Goal: Register for event/course

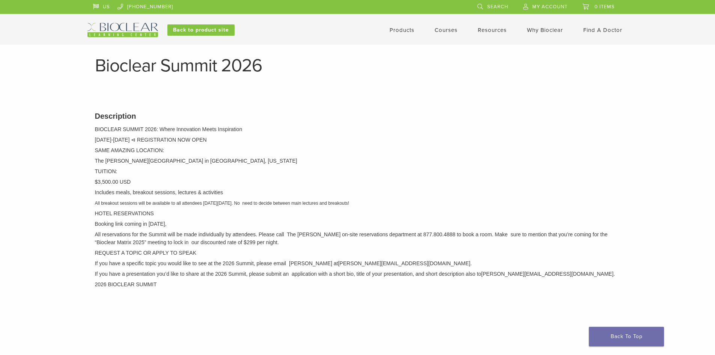
click at [364, 146] on div "Description BIOCLEAR SUMMIT 2026: Where Innovation Meets Inspiration October 1-…" at bounding box center [357, 214] width 537 height 227
drag, startPoint x: 281, startPoint y: 221, endPoint x: 321, endPoint y: 212, distance: 40.7
click at [321, 212] on div "Description BIOCLEAR SUMMIT 2026: Where Innovation Meets Inspiration October 1-…" at bounding box center [357, 214] width 537 height 227
click at [347, 200] on p "All breakout sessions will be available to all attendees on Thursday, October 1…" at bounding box center [357, 203] width 525 height 8
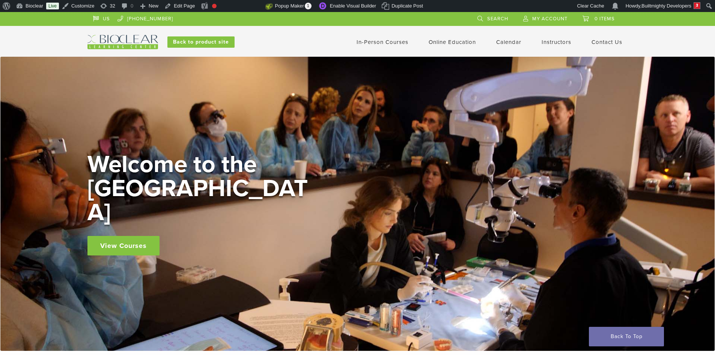
click at [504, 40] on link "Calendar" at bounding box center [508, 42] width 25 height 7
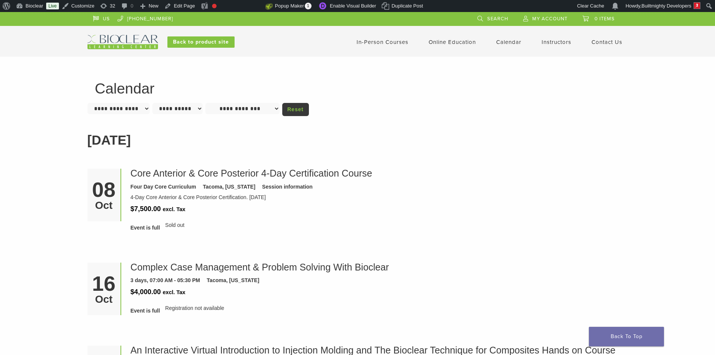
click at [187, 106] on select "**********" at bounding box center [177, 108] width 50 height 11
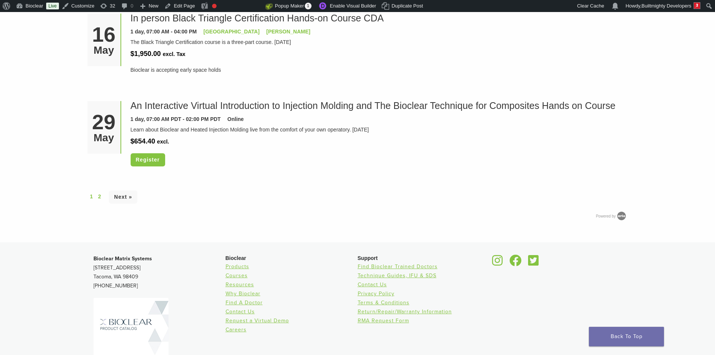
scroll to position [2060, 0]
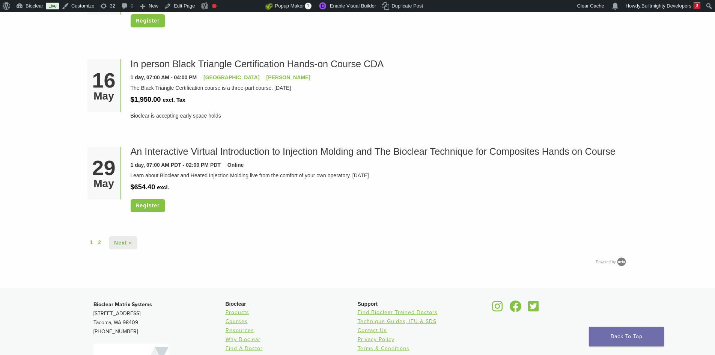
click at [131, 242] on link "Next »" at bounding box center [123, 242] width 29 height 13
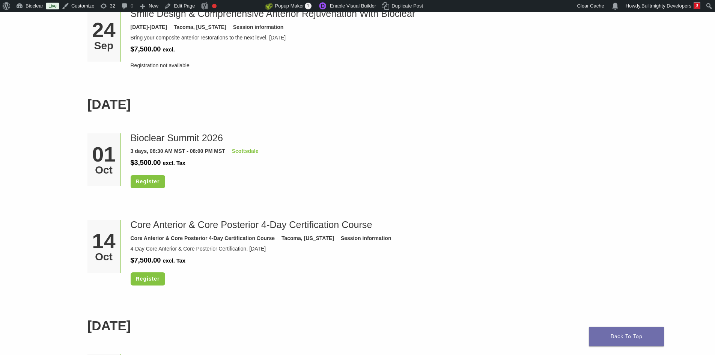
scroll to position [1013, 0]
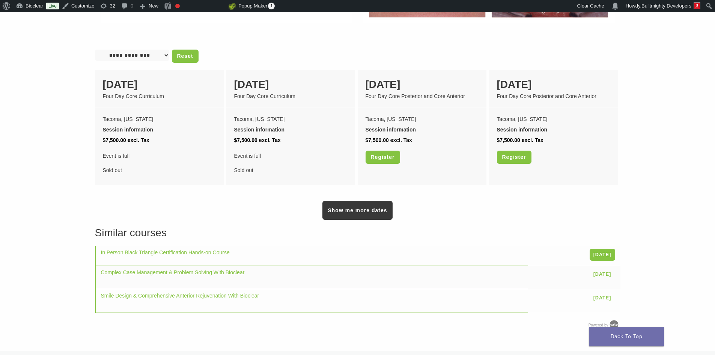
scroll to position [638, 0]
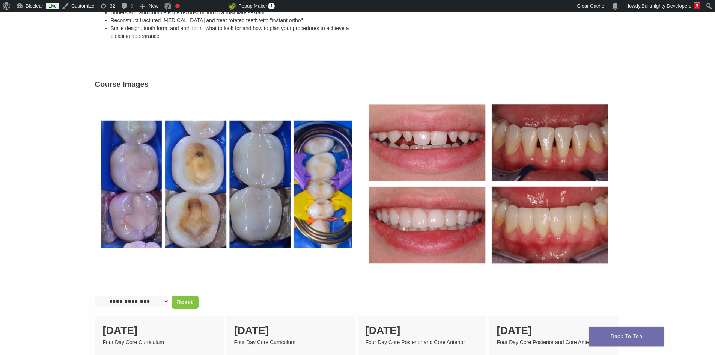
scroll to position [375, 0]
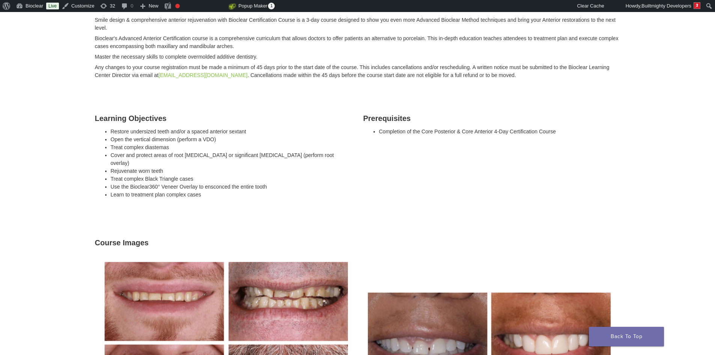
scroll to position [225, 0]
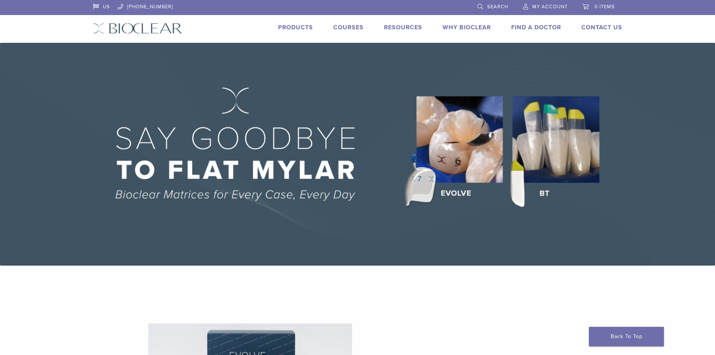
click at [346, 29] on link "Courses" at bounding box center [348, 28] width 30 height 8
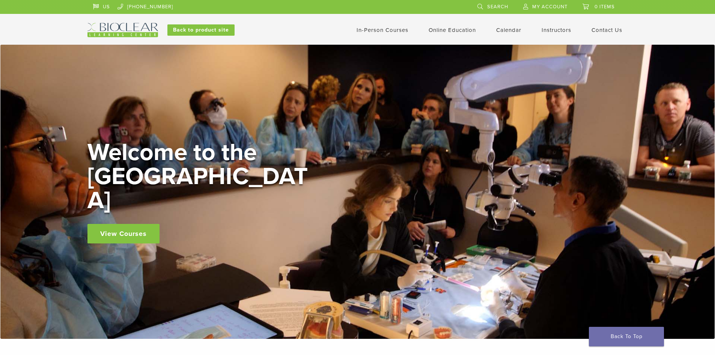
click at [511, 27] on link "Calendar" at bounding box center [508, 30] width 25 height 7
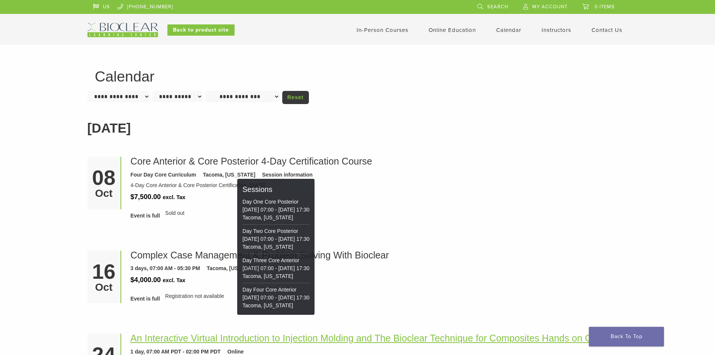
scroll to position [188, 0]
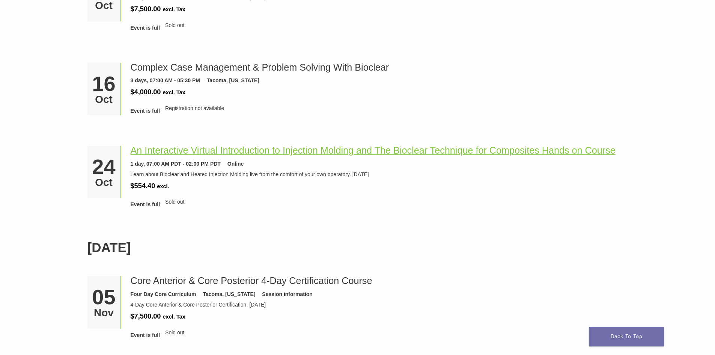
click at [176, 147] on link "An Interactive Virtual Introduction to Injection Molding and The Bioclear Techn…" at bounding box center [373, 150] width 485 height 11
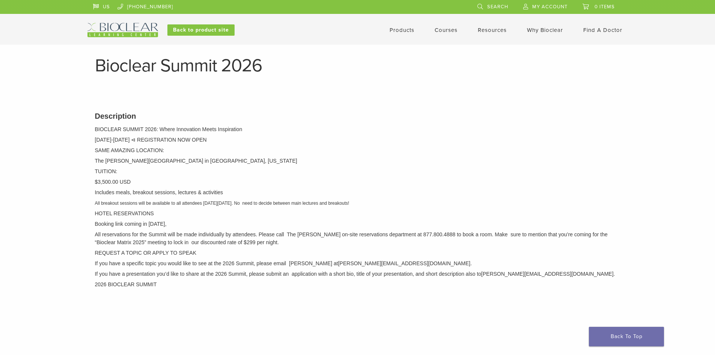
click at [149, 252] on p "REQUEST A TOPIC OR APPLY TO SPEAK" at bounding box center [357, 253] width 525 height 8
click at [192, 234] on p "All reservations for the Summit will be made individually by attendees. Please …" at bounding box center [357, 238] width 525 height 16
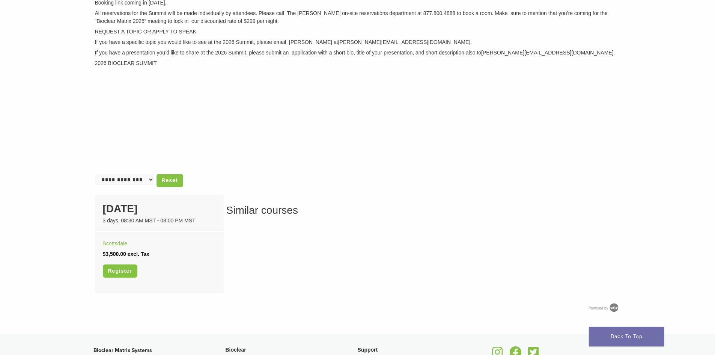
scroll to position [225, 0]
